Goal: Information Seeking & Learning: Learn about a topic

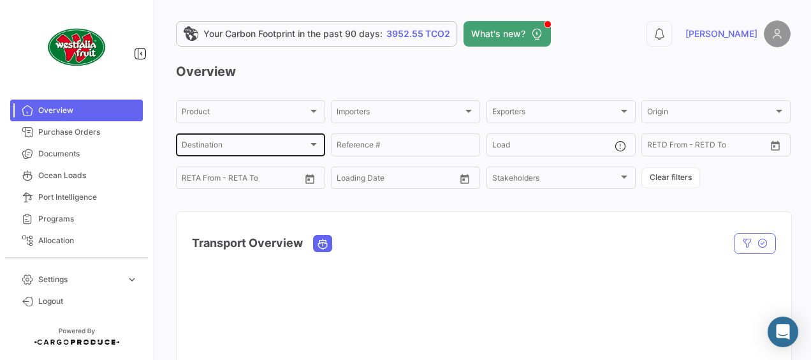
click at [312, 145] on div at bounding box center [314, 144] width 6 height 3
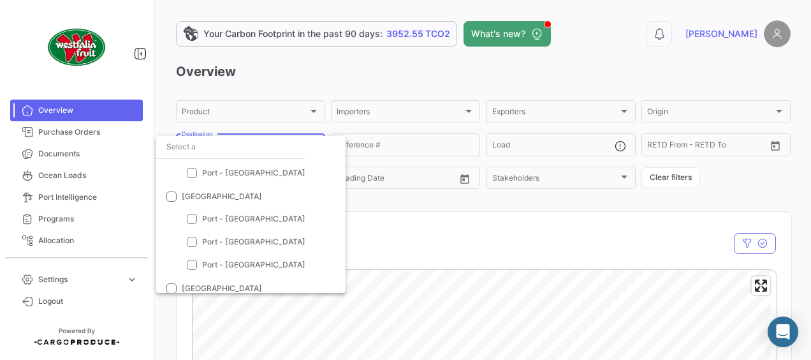
scroll to position [291, 0]
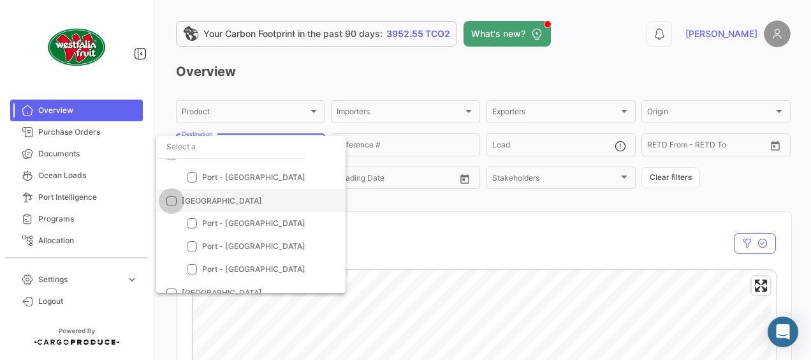
click at [171, 200] on span at bounding box center [171, 201] width 10 height 10
click at [171, 206] on input "[GEOGRAPHIC_DATA]" at bounding box center [171, 206] width 1 height 1
checkbox input "true"
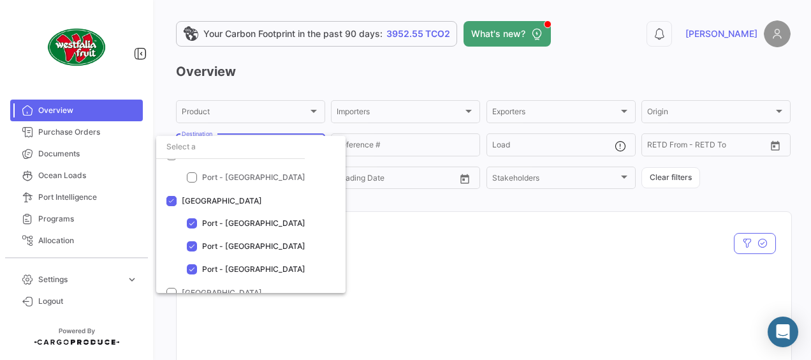
click at [431, 272] on div at bounding box center [405, 180] width 811 height 360
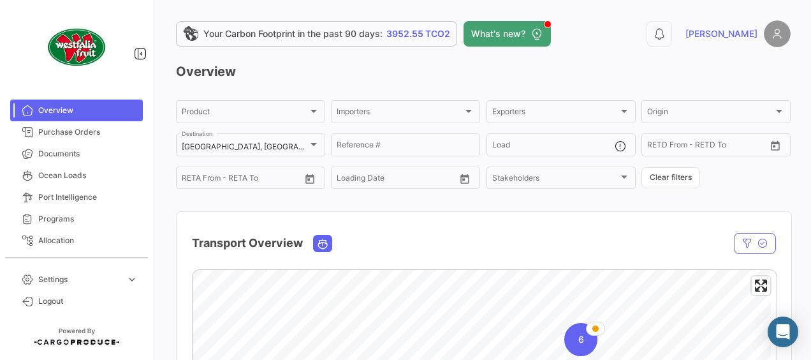
click at [515, 228] on div "Transport Overview" at bounding box center [484, 235] width 615 height 47
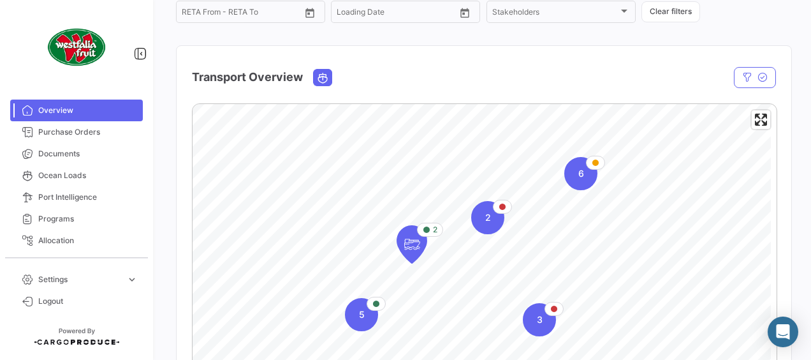
scroll to position [179, 0]
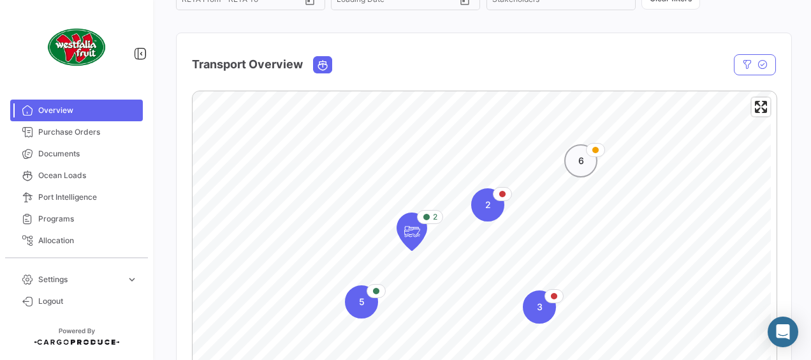
click at [587, 172] on div "6" at bounding box center [580, 160] width 33 height 33
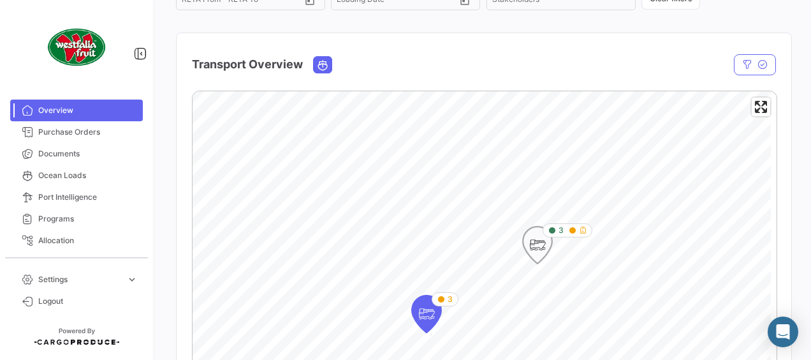
click at [534, 249] on icon "Map marker" at bounding box center [538, 245] width 18 height 27
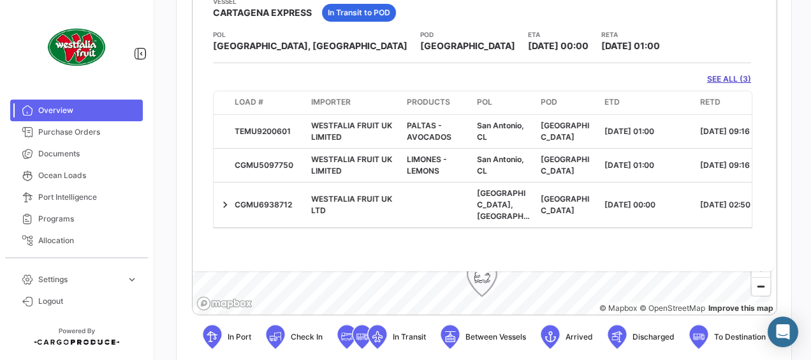
scroll to position [306, 0]
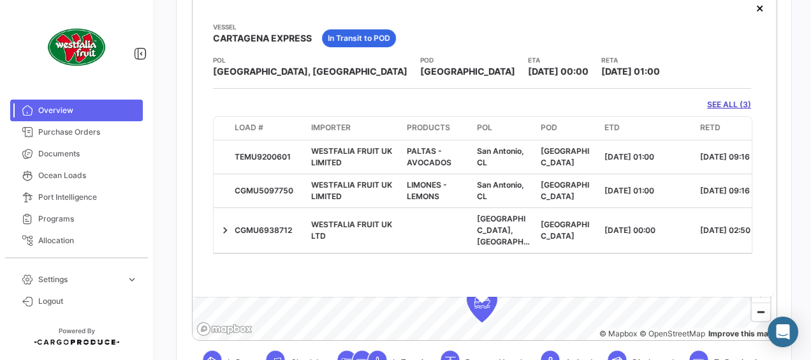
click at [474, 108] on div "SEE ALL (3)" at bounding box center [482, 104] width 538 height 11
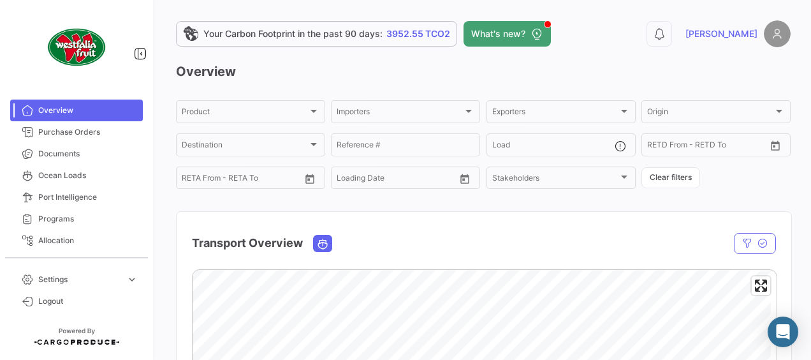
click at [404, 239] on div "Transport Overview" at bounding box center [396, 243] width 409 height 32
